Goal: Task Accomplishment & Management: Use online tool/utility

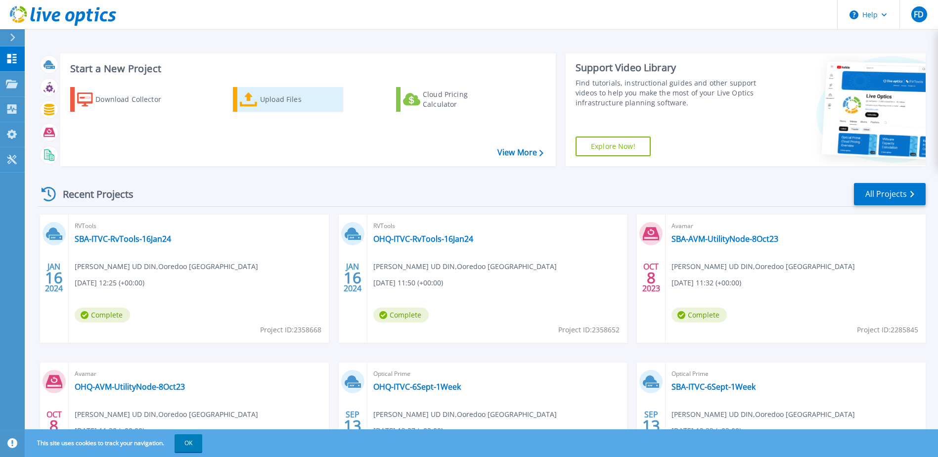
click at [266, 98] on div "Upload Files" at bounding box center [299, 99] width 79 height 20
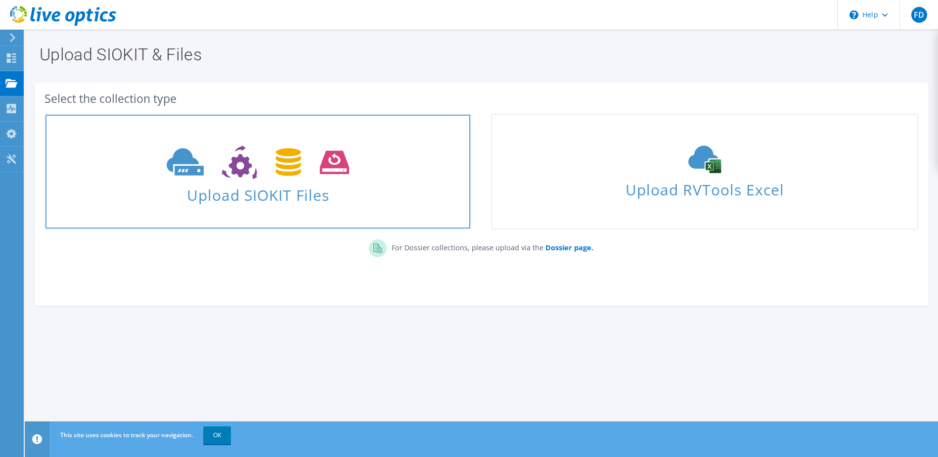
click at [279, 186] on span "Upload SIOKIT Files" at bounding box center [257, 191] width 425 height 21
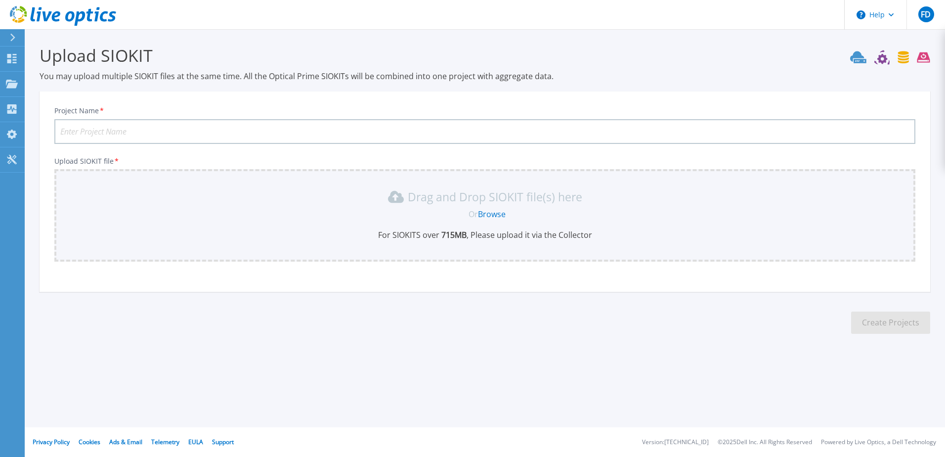
click at [10, 82] on icon at bounding box center [12, 84] width 12 height 8
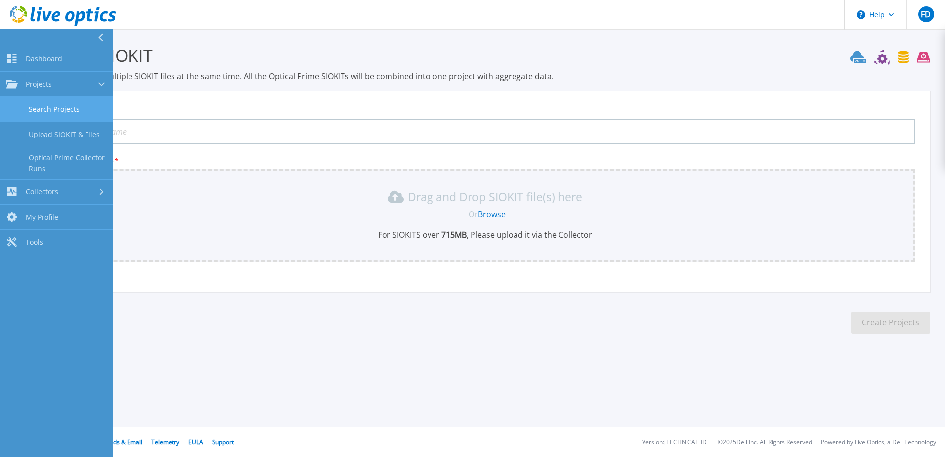
click at [47, 107] on link "Search Projects" at bounding box center [56, 109] width 113 height 25
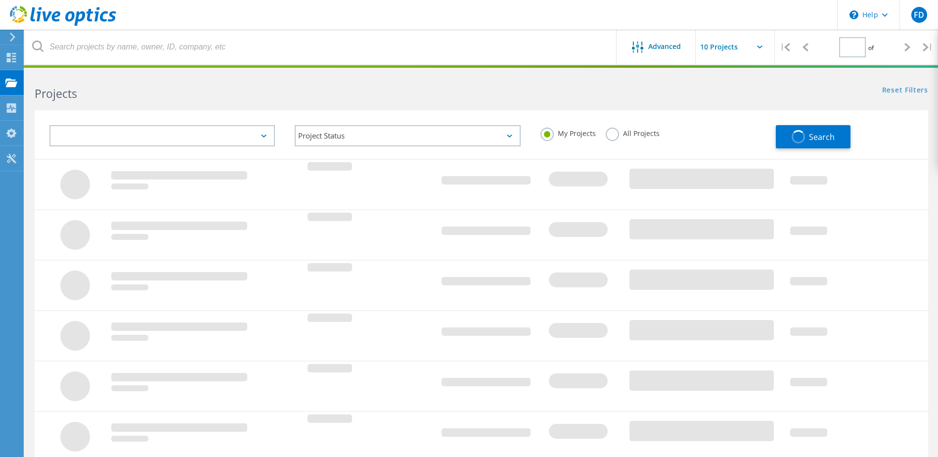
type input "1"
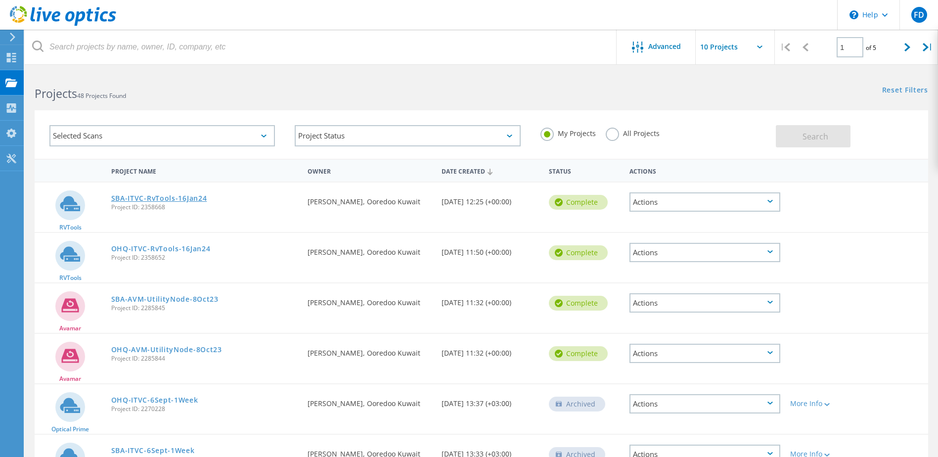
drag, startPoint x: 227, startPoint y: 203, endPoint x: 114, endPoint y: 201, distance: 113.2
click at [114, 201] on div "SBA-ITVC-RvTools-16Jan24 Project ID: 2358668" at bounding box center [204, 201] width 197 height 38
click at [244, 181] on div "RVTools SBA-ITVC-RvTools-16Jan24 Project ID: 2358668 Requested By Fathe Bashir …" at bounding box center [481, 206] width 893 height 50
drag, startPoint x: 205, startPoint y: 399, endPoint x: 113, endPoint y: 403, distance: 92.0
click at [113, 403] on div "OHQ-ITVC-6Sept-1Week Project ID: 2270228" at bounding box center [204, 403] width 197 height 38
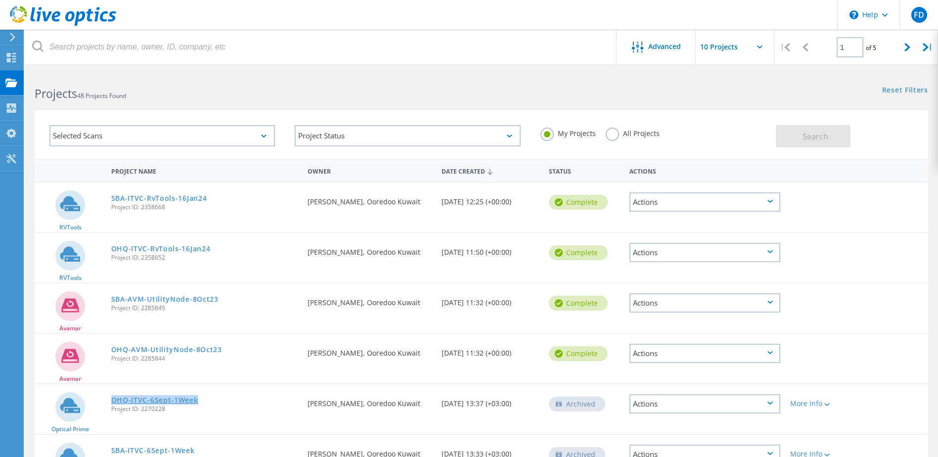
copy link "OHQ-ITVC-6Sept-1Week"
click at [10, 58] on icon at bounding box center [11, 57] width 12 height 9
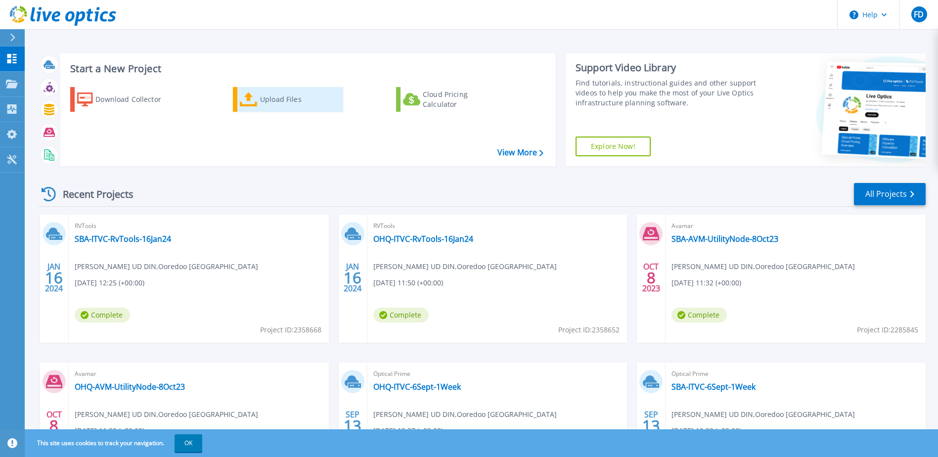
click at [273, 92] on div "Upload Files" at bounding box center [299, 99] width 79 height 20
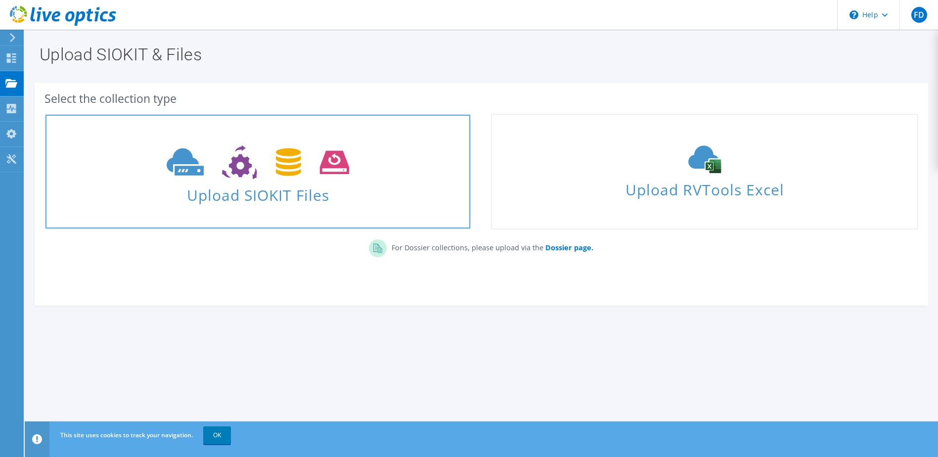
click at [313, 181] on span at bounding box center [257, 161] width 425 height 42
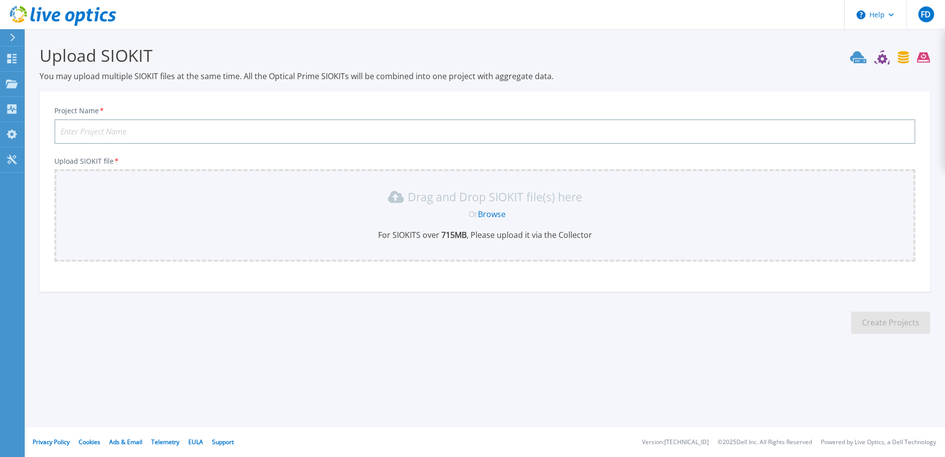
click at [111, 129] on input "Project Name *" at bounding box center [484, 131] width 861 height 25
paste input "OHQ-ITVC-6Sept-1Week"
click at [108, 131] on input "OHQ-ITVC-6Sept-1Week" at bounding box center [484, 131] width 861 height 25
click at [44, 150] on div "Project Name * OHQ-ITVC-10-1Week Upload SIOKIT file * Drag and Drop SIOKIT file…" at bounding box center [485, 195] width 891 height 194
click at [103, 133] on input "OHQ-ITVC-10-1Week" at bounding box center [484, 131] width 861 height 25
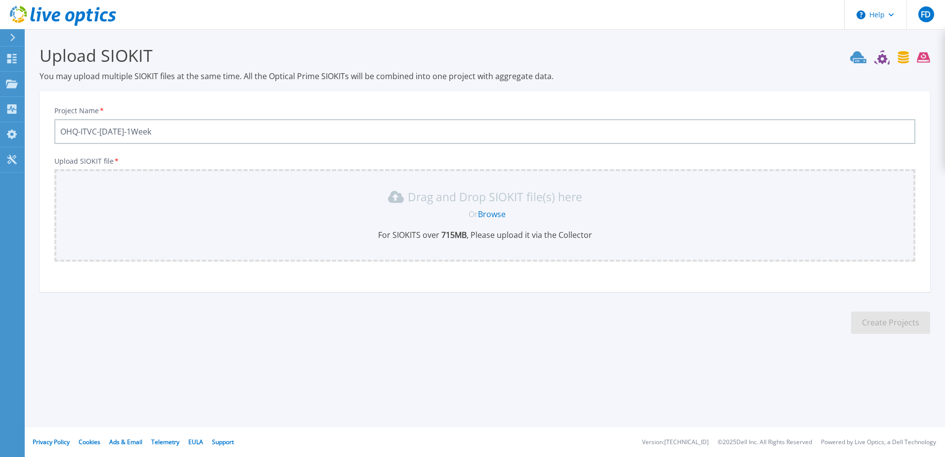
type input "OHQ-ITVC-[DATE]-1Week"
click at [486, 211] on link "Browse" at bounding box center [492, 214] width 28 height 11
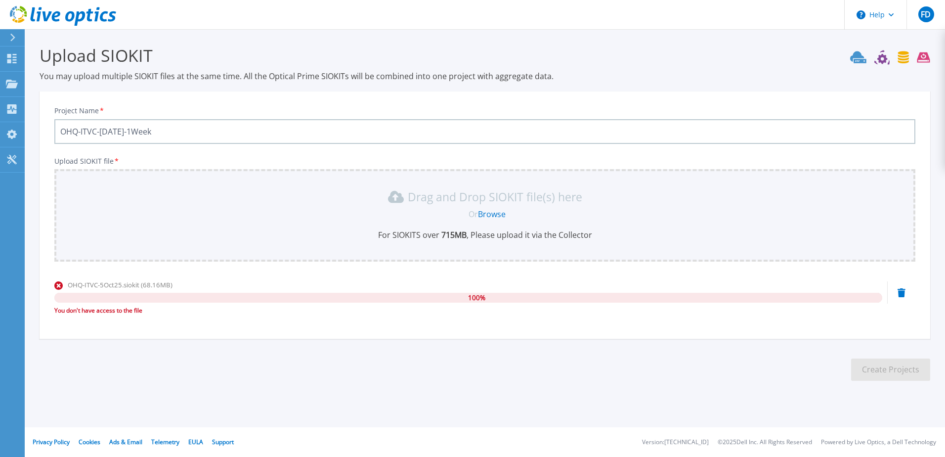
click at [482, 216] on link "Browse" at bounding box center [492, 214] width 28 height 11
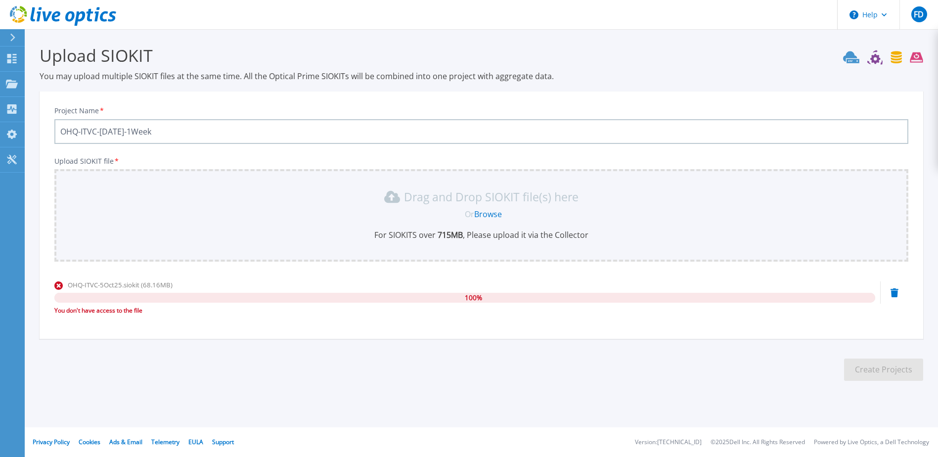
scroll to position [31, 0]
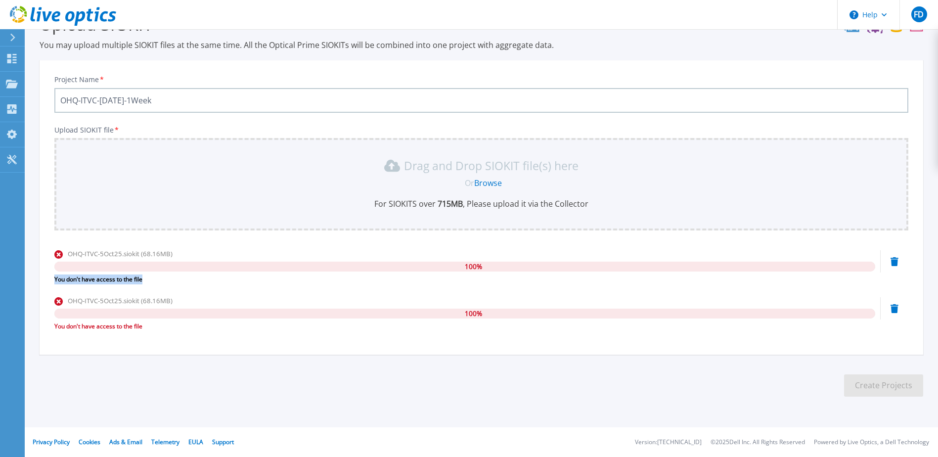
drag, startPoint x: 151, startPoint y: 277, endPoint x: 54, endPoint y: 277, distance: 96.9
click at [54, 277] on div "Project Name * OHQ-ITVC-5Oct2025-1Week Upload SIOKIT file * Drag and Drop SIOKI…" at bounding box center [481, 211] width 883 height 288
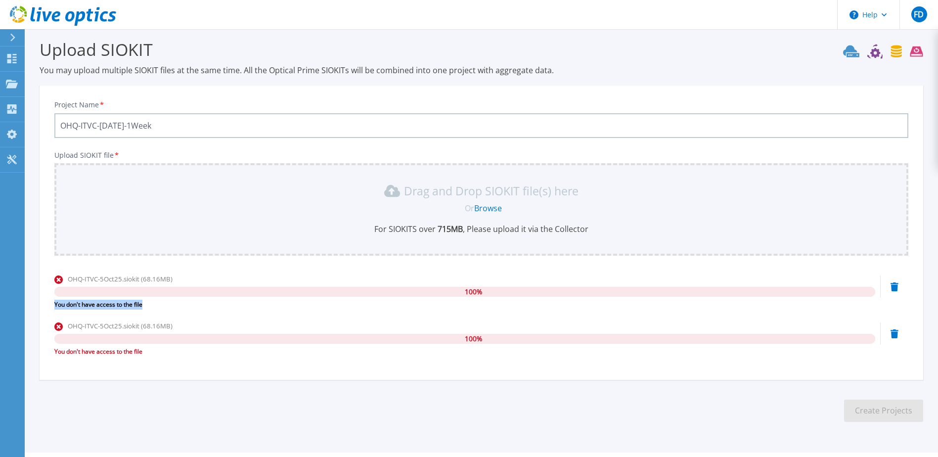
scroll to position [0, 0]
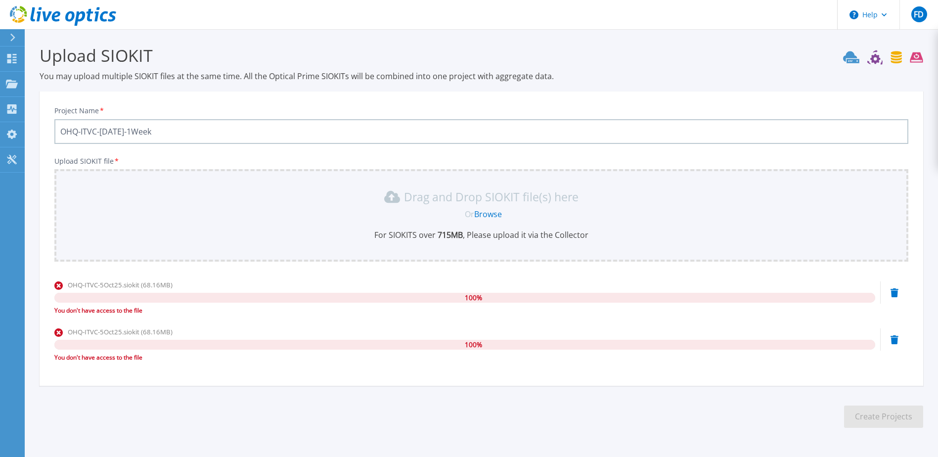
click at [160, 98] on div "Project Name * OHQ-ITVC-5Oct2025-1Week Upload SIOKIT file * Drag and Drop SIOKI…" at bounding box center [481, 242] width 883 height 288
click at [20, 58] on link "Dashboard Dashboard" at bounding box center [12, 58] width 25 height 25
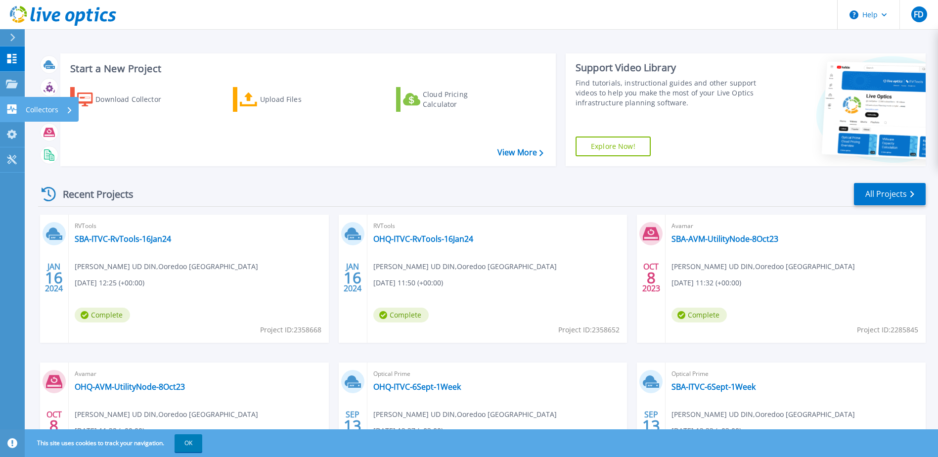
click at [10, 109] on icon at bounding box center [12, 108] width 12 height 9
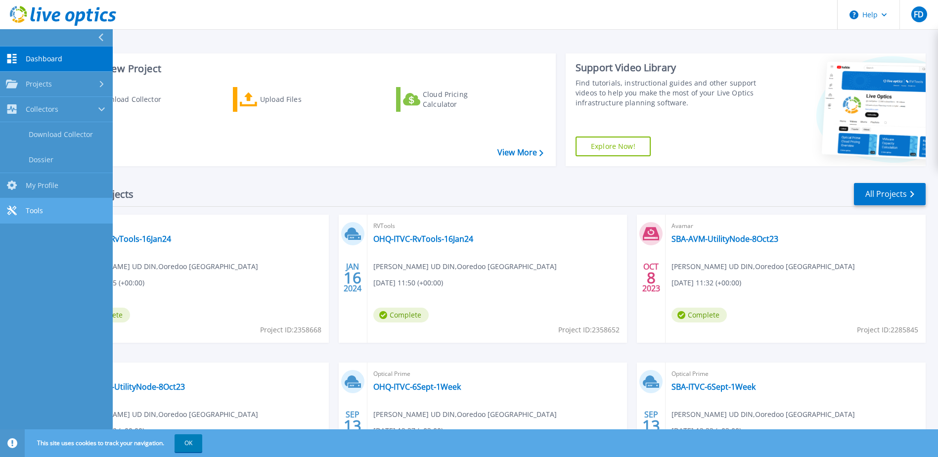
click at [46, 212] on link "Tools Tools" at bounding box center [56, 210] width 113 height 25
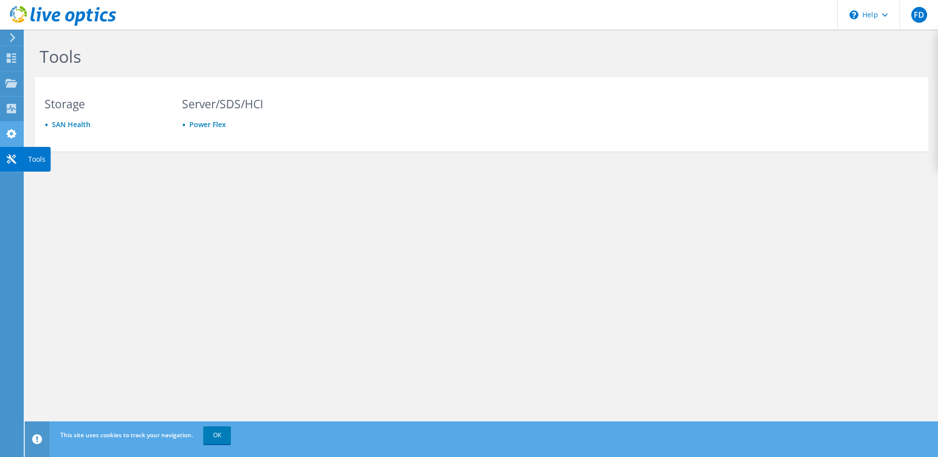
click at [11, 132] on icon at bounding box center [11, 133] width 12 height 9
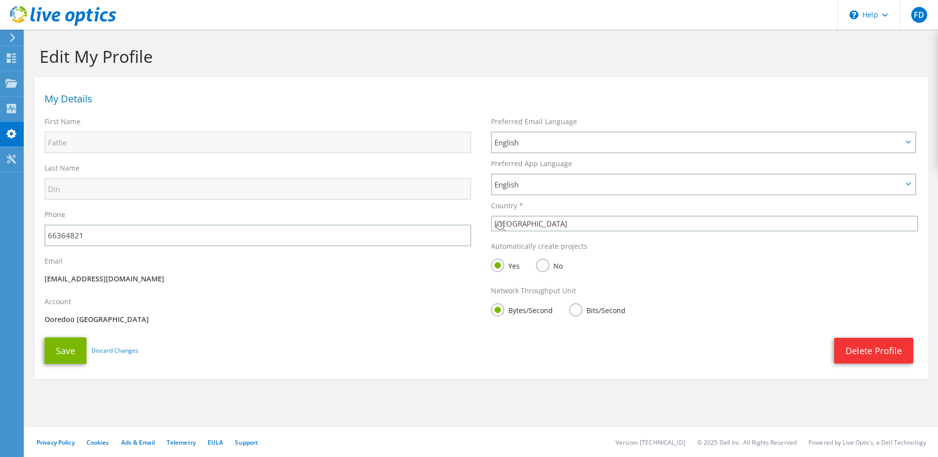
select select "119"
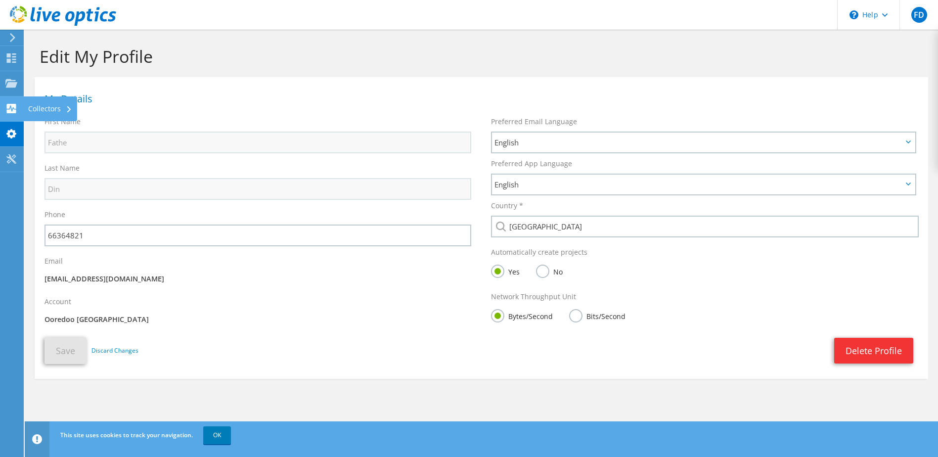
click at [8, 104] on use at bounding box center [11, 108] width 9 height 9
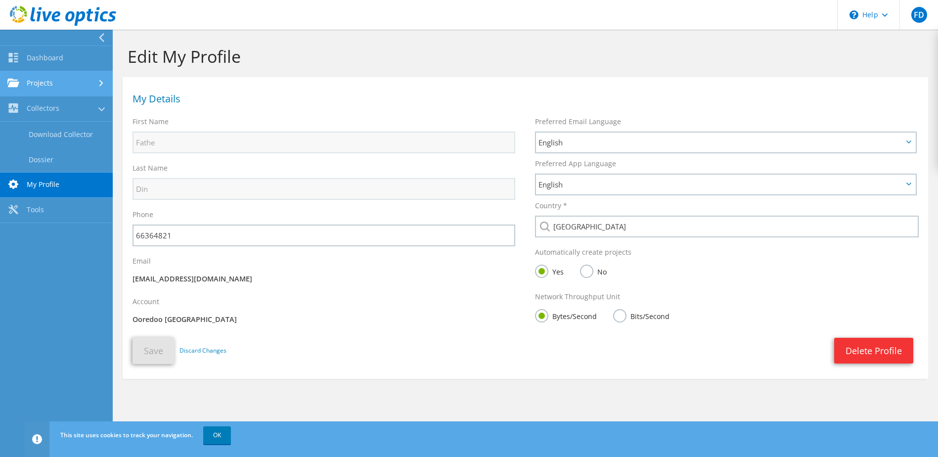
click at [22, 83] on link "Projects" at bounding box center [56, 83] width 113 height 25
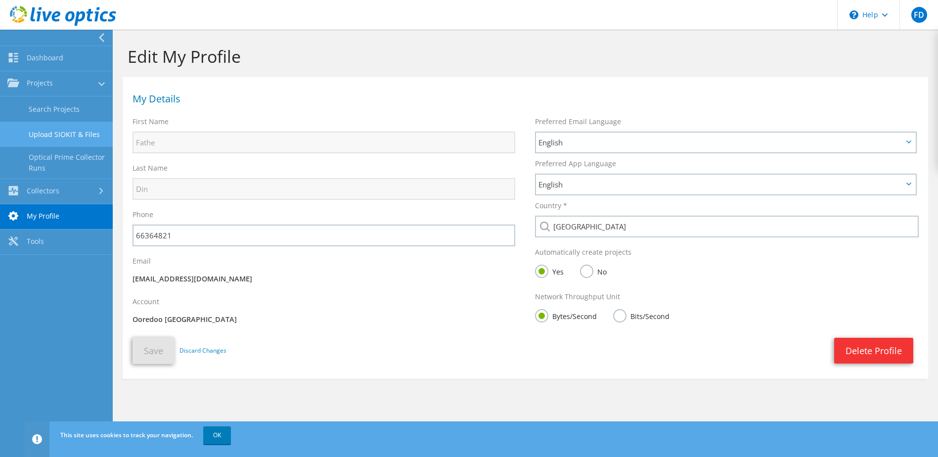
click at [62, 135] on link "Upload SIOKIT & Files" at bounding box center [56, 134] width 113 height 25
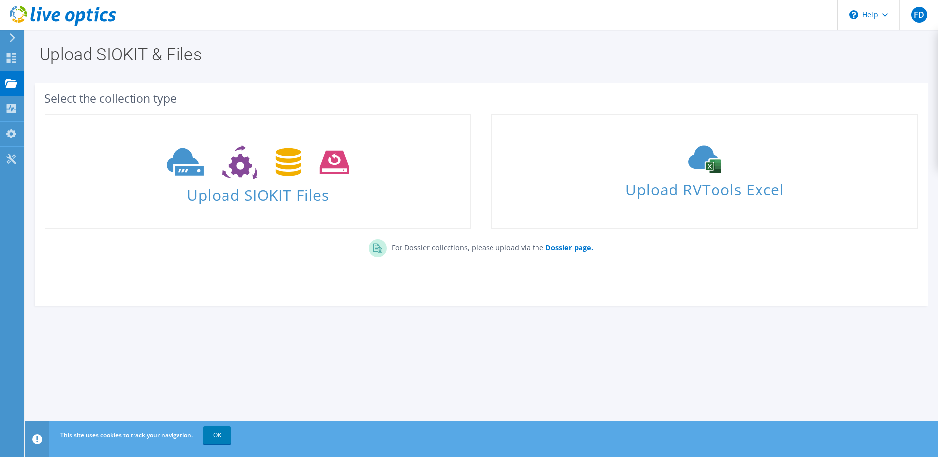
click at [563, 250] on b "Dossier page." at bounding box center [569, 247] width 48 height 9
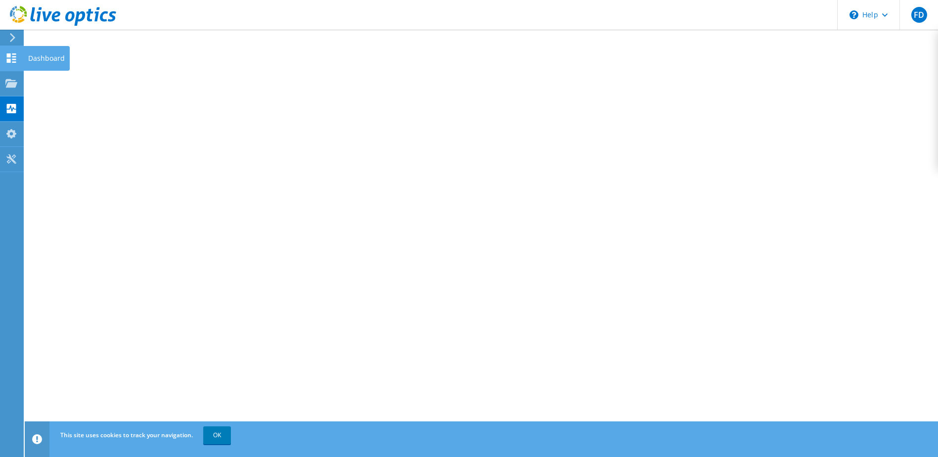
click at [14, 56] on use at bounding box center [11, 57] width 9 height 9
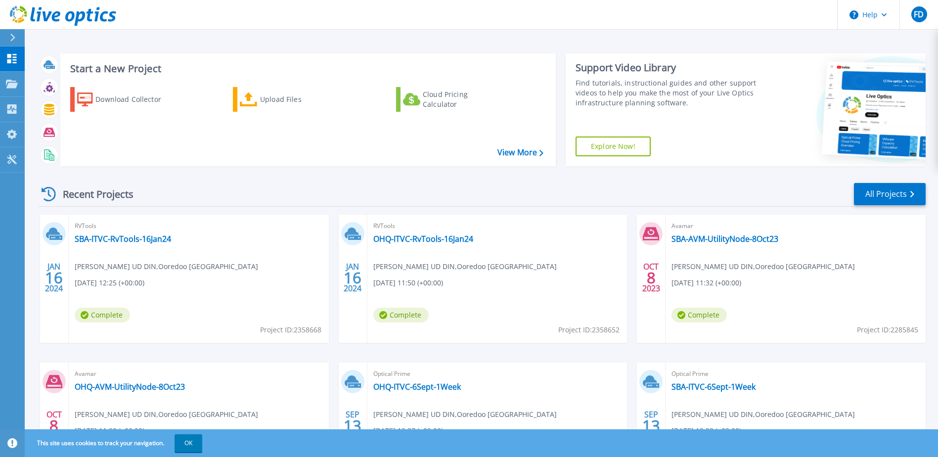
click at [16, 44] on div at bounding box center [17, 37] width 16 height 17
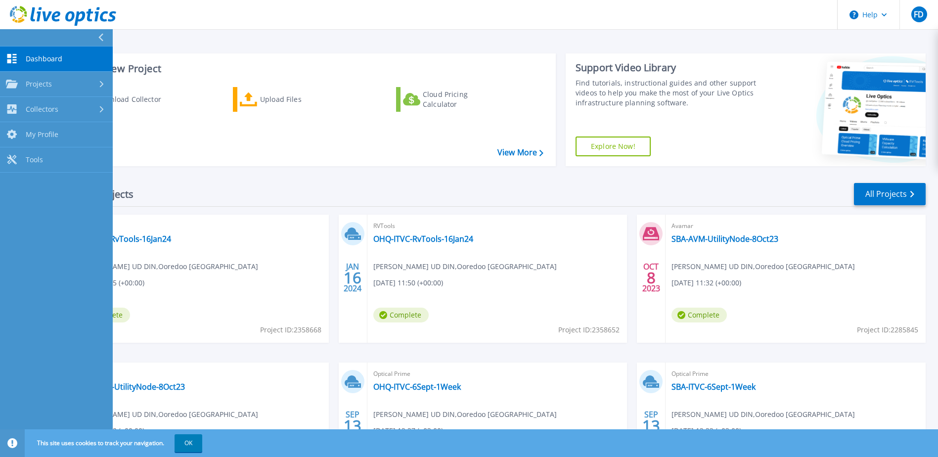
click at [284, 43] on div "Start a New Project Download Collector Upload Files Cloud Pricing Calculator Vi…" at bounding box center [481, 259] width 913 height 518
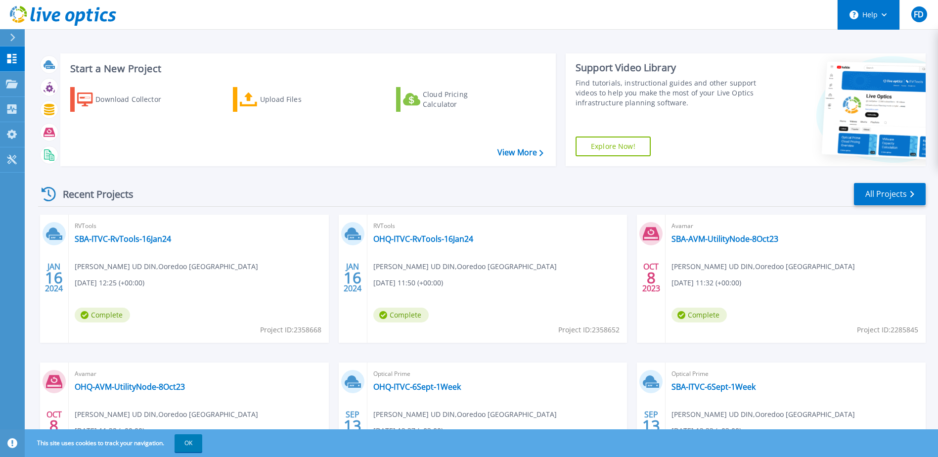
click at [891, 12] on button "Help" at bounding box center [868, 15] width 62 height 30
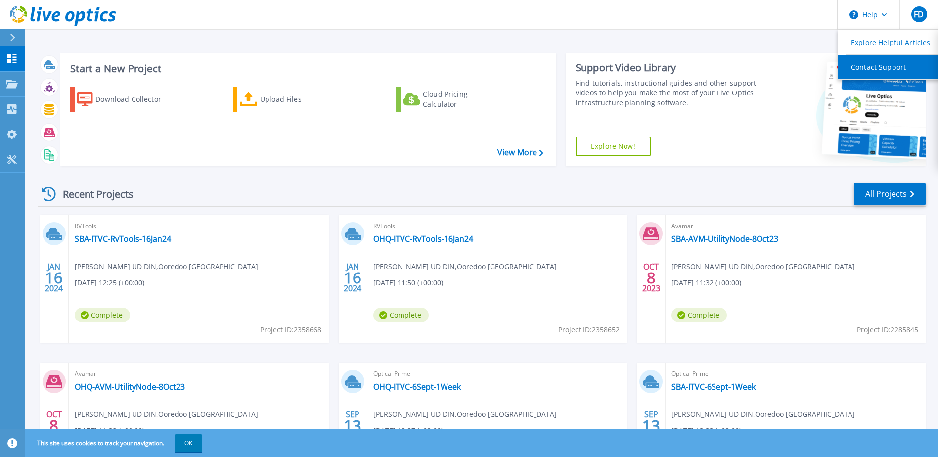
click at [897, 69] on link "Contact Support" at bounding box center [893, 67] width 110 height 24
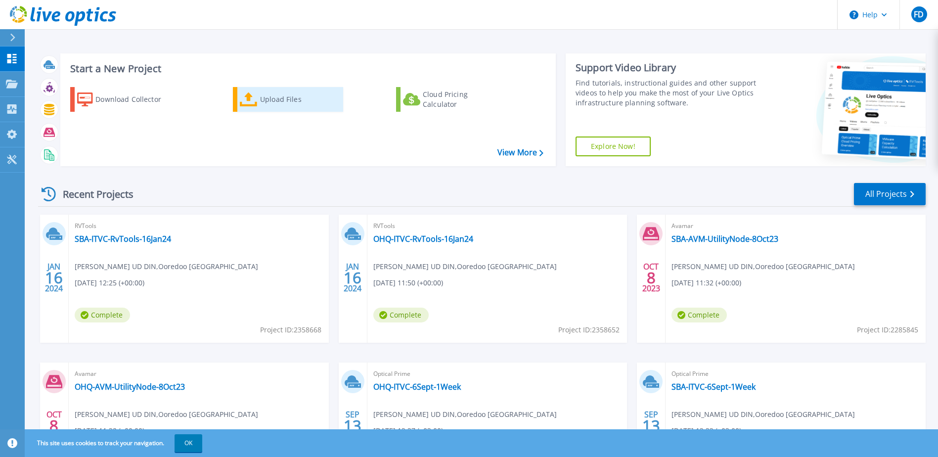
click at [262, 97] on div "Upload Files" at bounding box center [299, 99] width 79 height 20
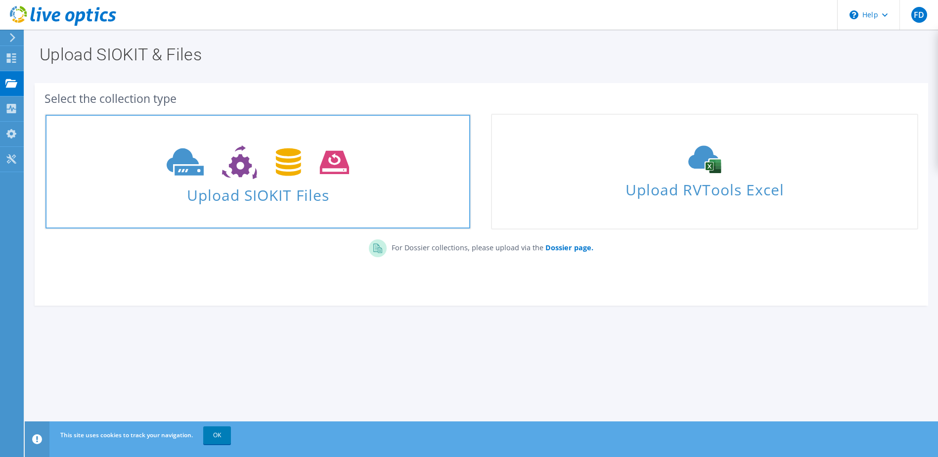
click at [302, 187] on span "Upload SIOKIT Files" at bounding box center [257, 191] width 425 height 21
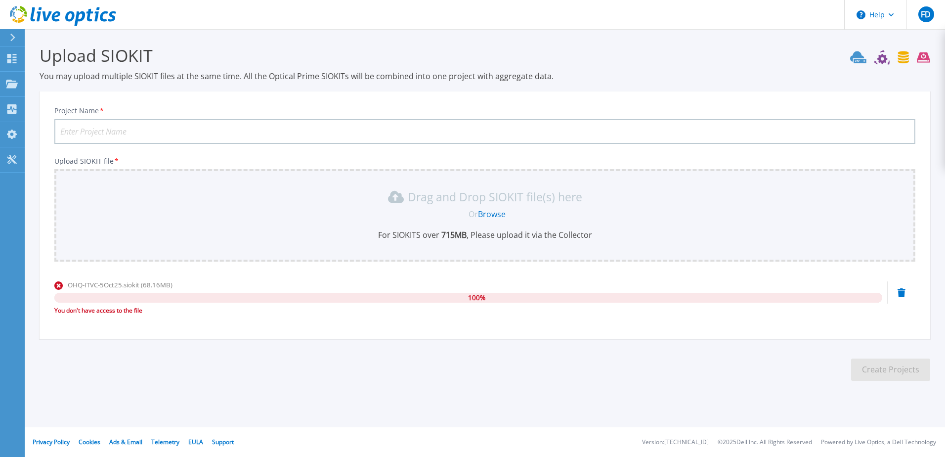
click at [211, 137] on input "Project Name *" at bounding box center [484, 131] width 861 height 25
click at [12, 64] on link "Dashboard Dashboard" at bounding box center [12, 58] width 25 height 25
